Goal: Information Seeking & Learning: Learn about a topic

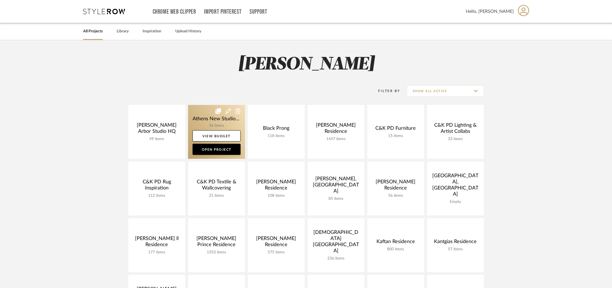
scroll to position [168, 0]
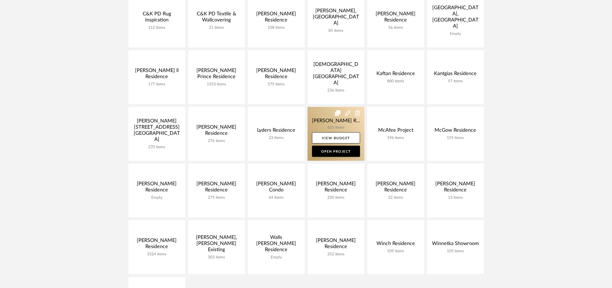
click at [316, 115] on link at bounding box center [335, 134] width 57 height 54
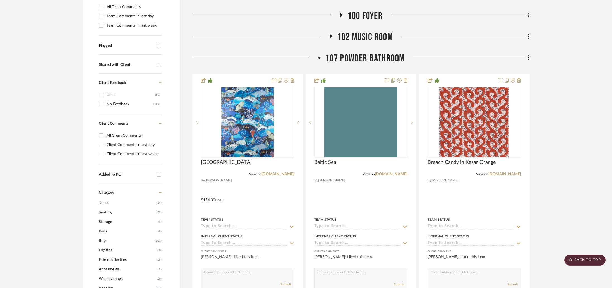
scroll to position [166, 0]
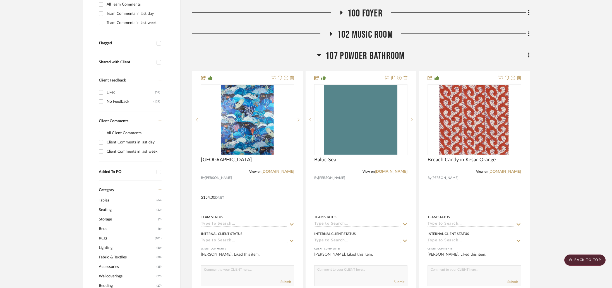
click at [338, 52] on span "107 Powder Bathroom" at bounding box center [364, 56] width 79 height 12
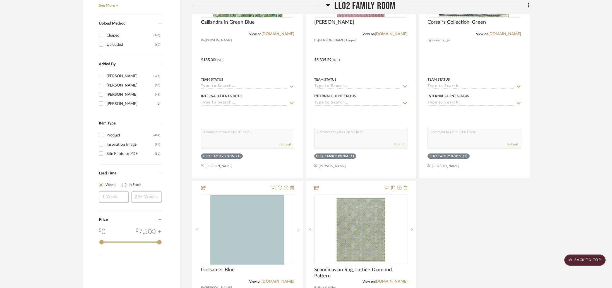
scroll to position [0, 0]
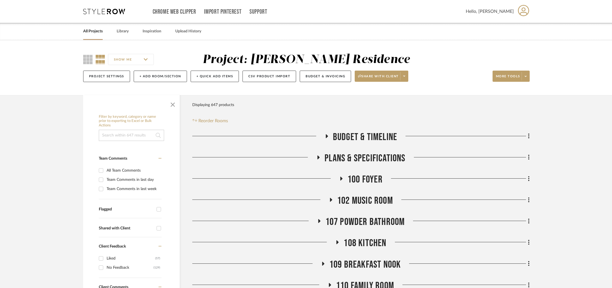
drag, startPoint x: 369, startPoint y: 133, endPoint x: 369, endPoint y: 138, distance: 5.3
click at [369, 138] on span "Budget & Timeline" at bounding box center [365, 137] width 64 height 12
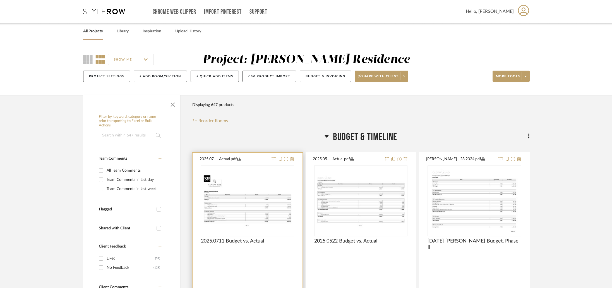
click at [247, 195] on div at bounding box center [247, 200] width 93 height 71
click at [220, 190] on img "0" at bounding box center [247, 201] width 92 height 56
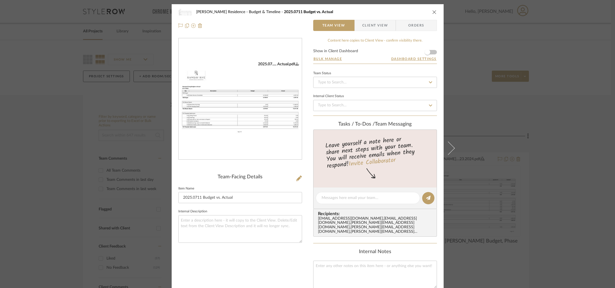
click at [264, 117] on div "2025.07..... Actual.pdf" at bounding box center [240, 99] width 123 height 122
click at [254, 118] on img "0" at bounding box center [240, 99] width 123 height 75
click at [66, 60] on div "[PERSON_NAME] Residence Budget & Timeline 2025.0711 Budget vs. Actual Team View…" at bounding box center [307, 144] width 615 height 288
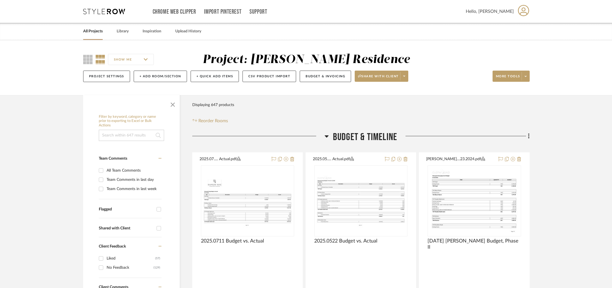
click at [369, 133] on span "Budget & Timeline" at bounding box center [365, 137] width 64 height 12
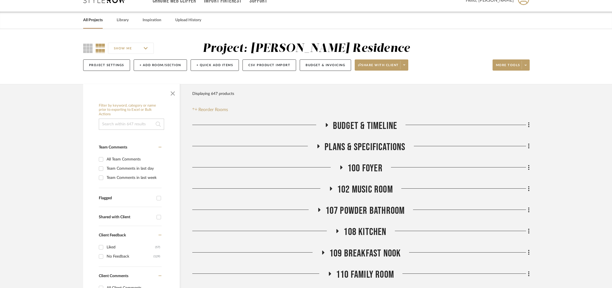
click at [359, 167] on span "100 Foyer" at bounding box center [364, 168] width 35 height 12
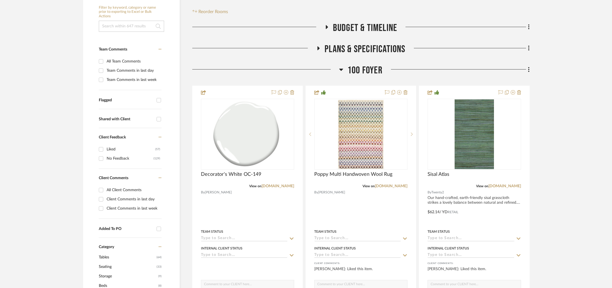
scroll to position [114, 0]
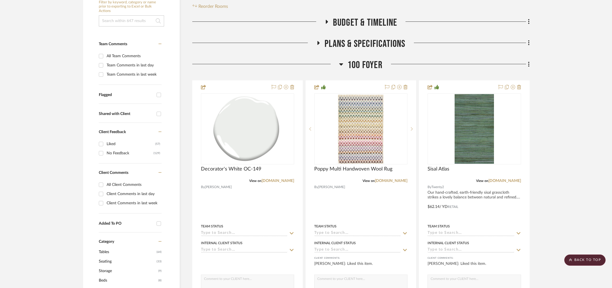
click at [363, 67] on span "100 Foyer" at bounding box center [364, 65] width 35 height 12
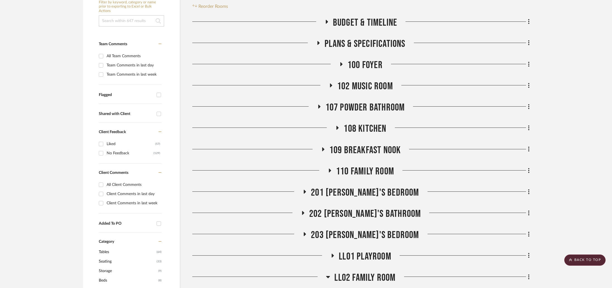
click at [355, 82] on span "102 Music Room" at bounding box center [365, 86] width 56 height 12
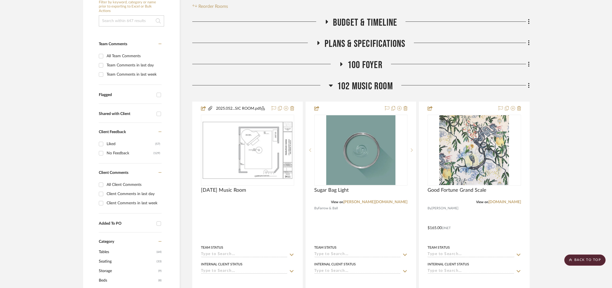
click at [355, 82] on span "102 Music Room" at bounding box center [365, 86] width 56 height 12
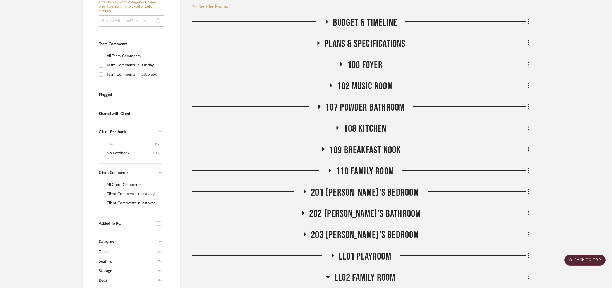
drag, startPoint x: 366, startPoint y: 71, endPoint x: 368, endPoint y: 67, distance: 5.0
click at [366, 71] on div "100 Foyer" at bounding box center [360, 66] width 337 height 14
click at [368, 66] on span "100 Foyer" at bounding box center [364, 65] width 35 height 12
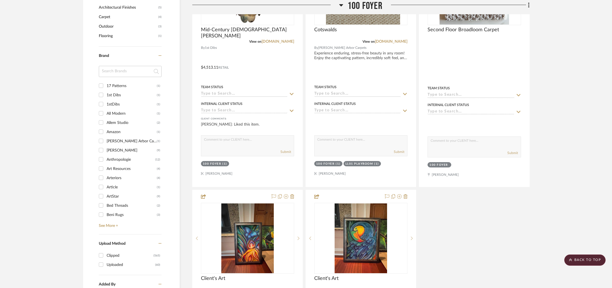
scroll to position [356, 0]
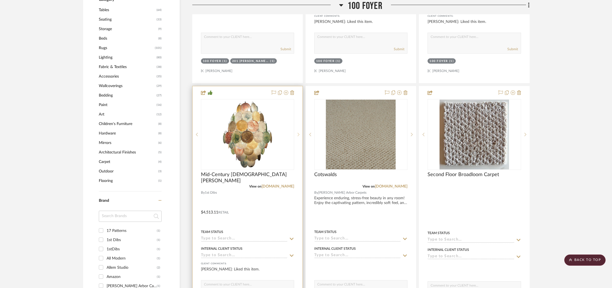
click at [299, 133] on icon at bounding box center [298, 134] width 2 height 4
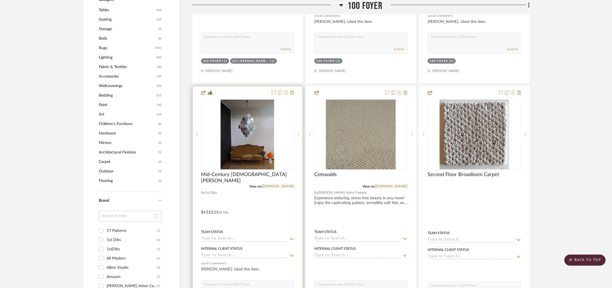
click at [299, 133] on icon at bounding box center [298, 134] width 2 height 4
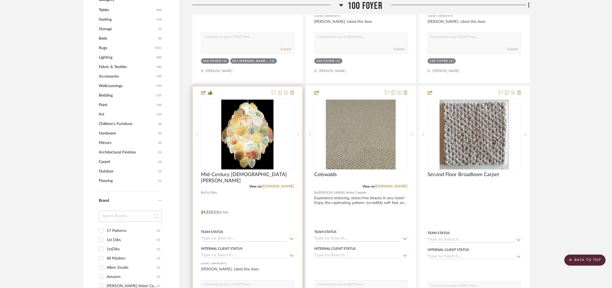
click at [299, 133] on icon at bounding box center [298, 134] width 2 height 4
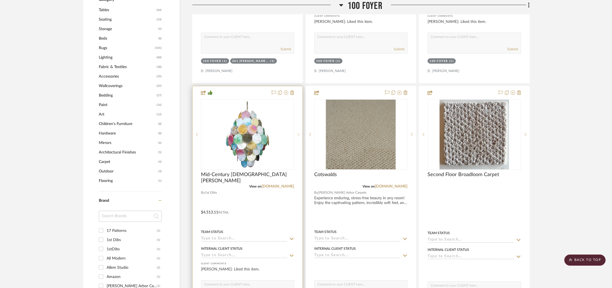
click at [299, 133] on icon at bounding box center [298, 134] width 2 height 4
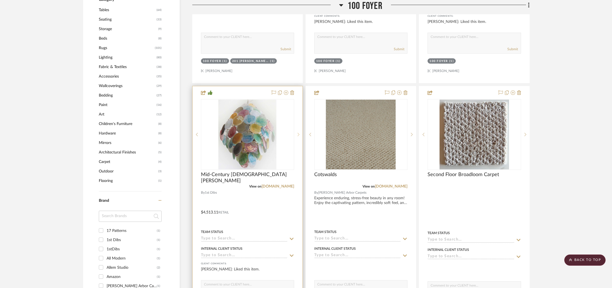
click at [299, 133] on icon at bounding box center [298, 134] width 2 height 4
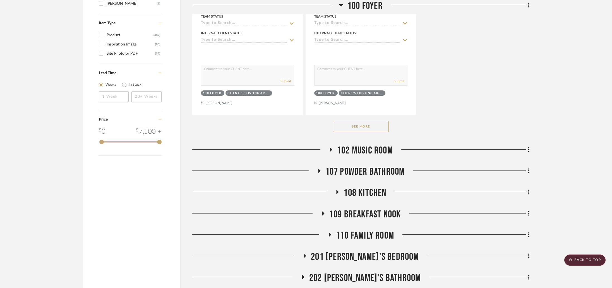
scroll to position [844, 0]
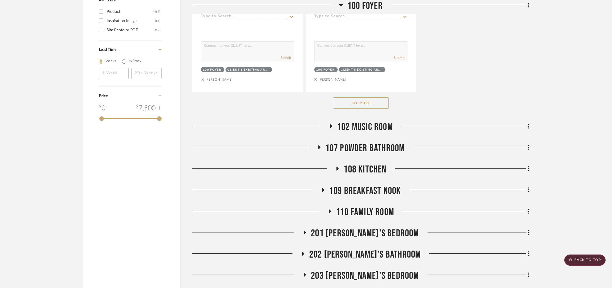
click at [384, 125] on span "102 Music Room" at bounding box center [365, 127] width 56 height 12
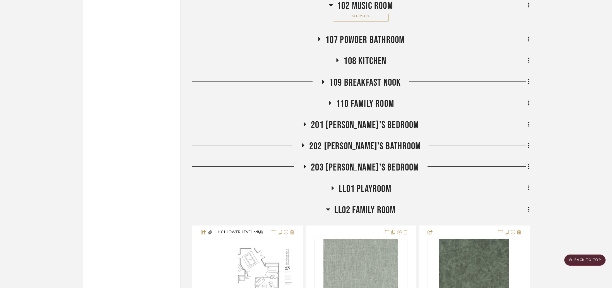
scroll to position [1735, 0]
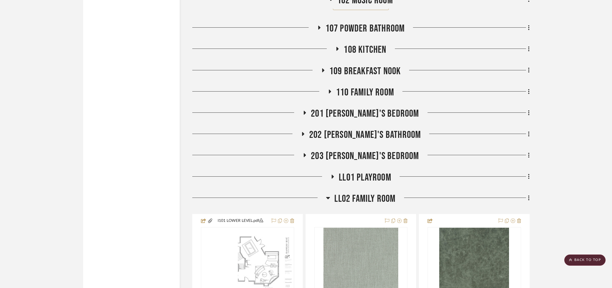
click at [373, 65] on span "109 Breakfast Nook" at bounding box center [365, 71] width 72 height 12
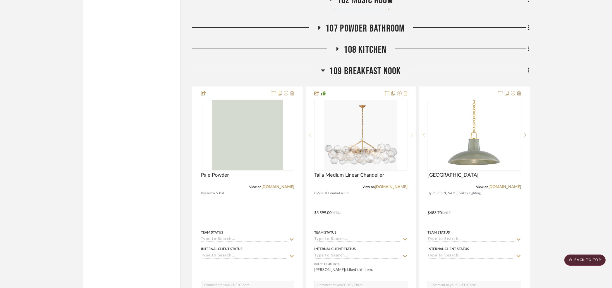
click at [373, 65] on span "109 Breakfast Nook" at bounding box center [365, 71] width 72 height 12
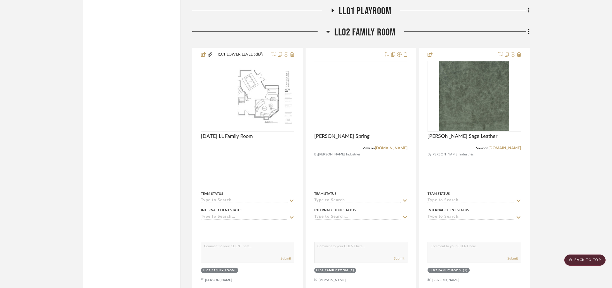
scroll to position [1903, 0]
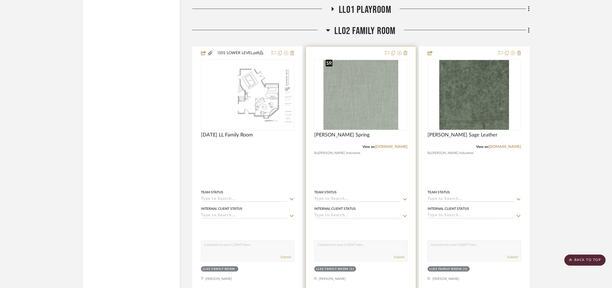
click at [375, 113] on div at bounding box center [360, 94] width 93 height 71
click at [375, 113] on img "0" at bounding box center [360, 95] width 75 height 70
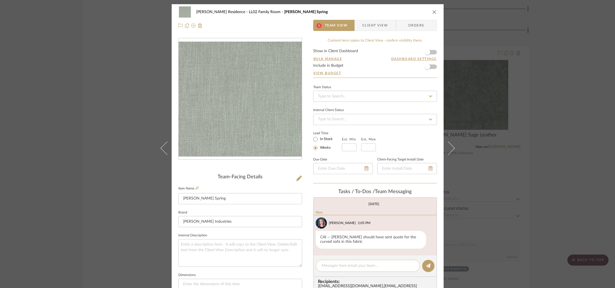
click at [341, 264] on textarea at bounding box center [368, 266] width 93 height 6
drag, startPoint x: 389, startPoint y: 268, endPoint x: 328, endPoint y: 263, distance: 61.0
click at [328, 263] on textarea "Confirmed with Client they w" at bounding box center [368, 266] width 93 height 6
type textarea "C"
drag, startPoint x: 533, startPoint y: 222, endPoint x: 531, endPoint y: 221, distance: 2.9
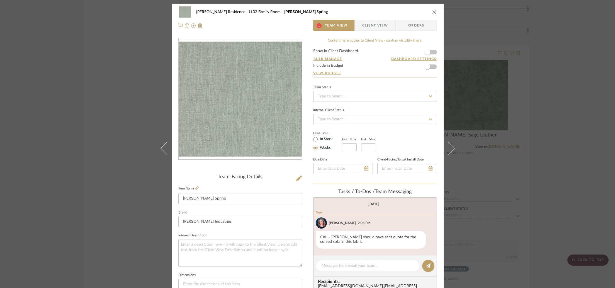
click at [532, 222] on div "[PERSON_NAME] Residence LL02 Family Room [PERSON_NAME] Spring 1 Team View Clien…" at bounding box center [307, 144] width 615 height 288
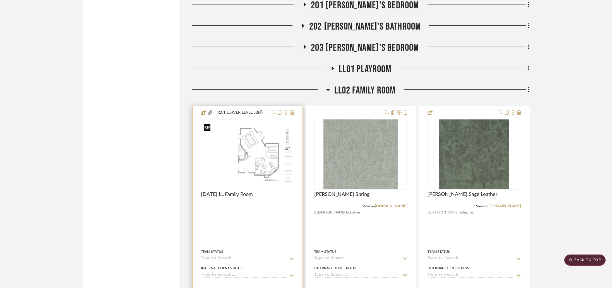
scroll to position [1845, 0]
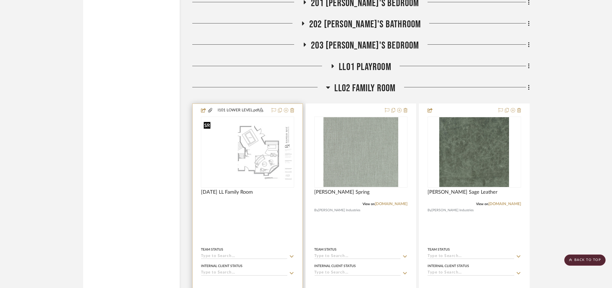
click at [0, 0] on img at bounding box center [0, 0] width 0 height 0
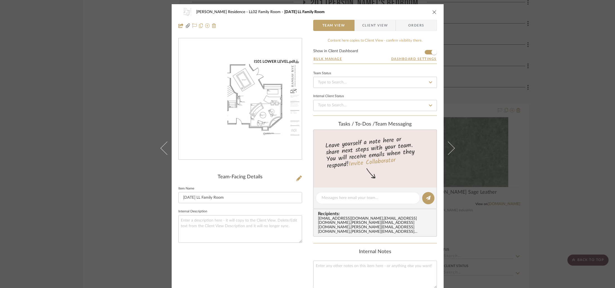
click at [235, 136] on img "0" at bounding box center [240, 99] width 123 height 80
drag, startPoint x: 516, startPoint y: 108, endPoint x: 510, endPoint y: 116, distance: 10.1
click at [516, 108] on div "[PERSON_NAME] Residence LL02 Family Room [DATE] LL Family Room Team View Client…" at bounding box center [307, 144] width 615 height 288
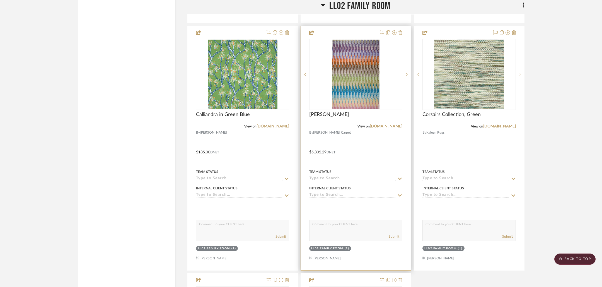
scroll to position [2223, 0]
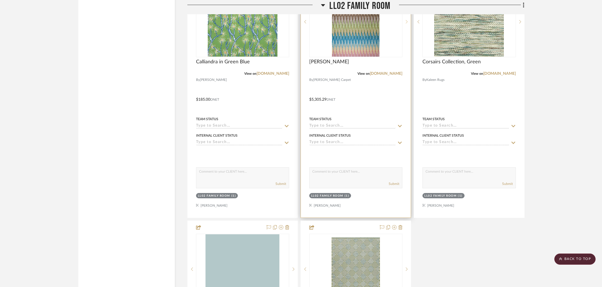
click at [407, 23] on div at bounding box center [406, 21] width 8 height 71
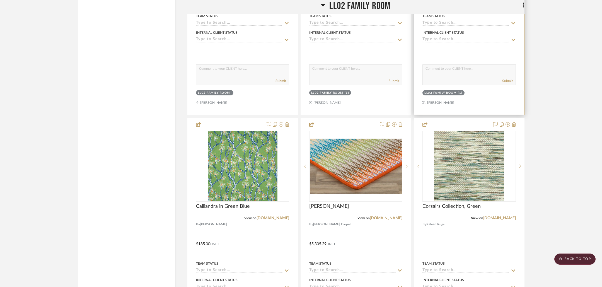
scroll to position [2076, 0]
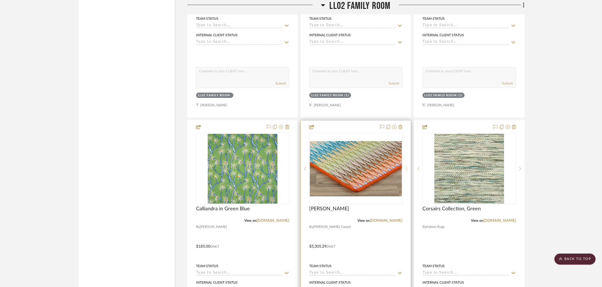
click at [408, 167] on sr-next-btn at bounding box center [406, 169] width 8 height 4
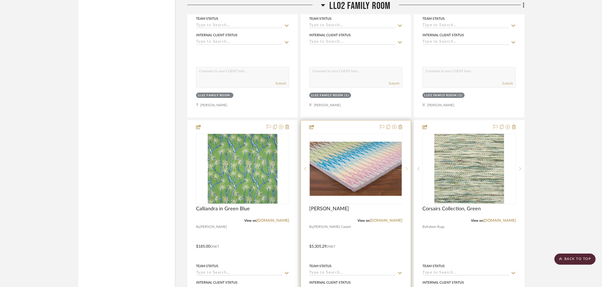
click at [408, 167] on sr-next-btn at bounding box center [406, 169] width 8 height 4
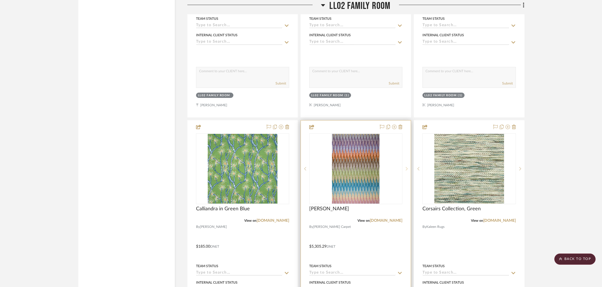
click at [408, 167] on sr-next-btn at bounding box center [406, 169] width 8 height 4
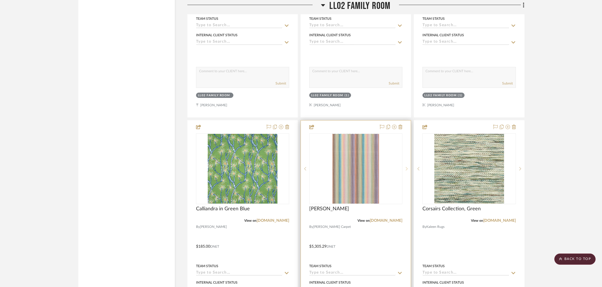
click at [408, 167] on sr-next-btn at bounding box center [406, 169] width 8 height 4
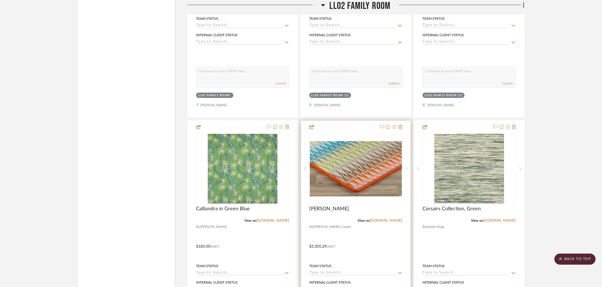
click at [408, 167] on sr-next-btn at bounding box center [406, 169] width 8 height 4
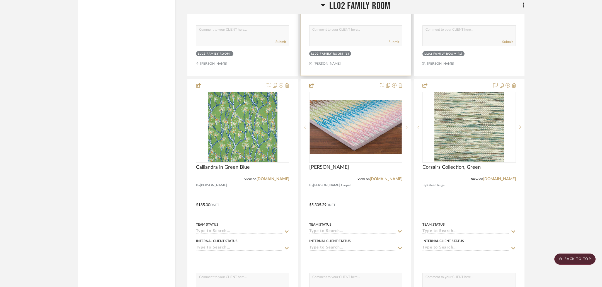
scroll to position [2116, 0]
